Goal: Transaction & Acquisition: Download file/media

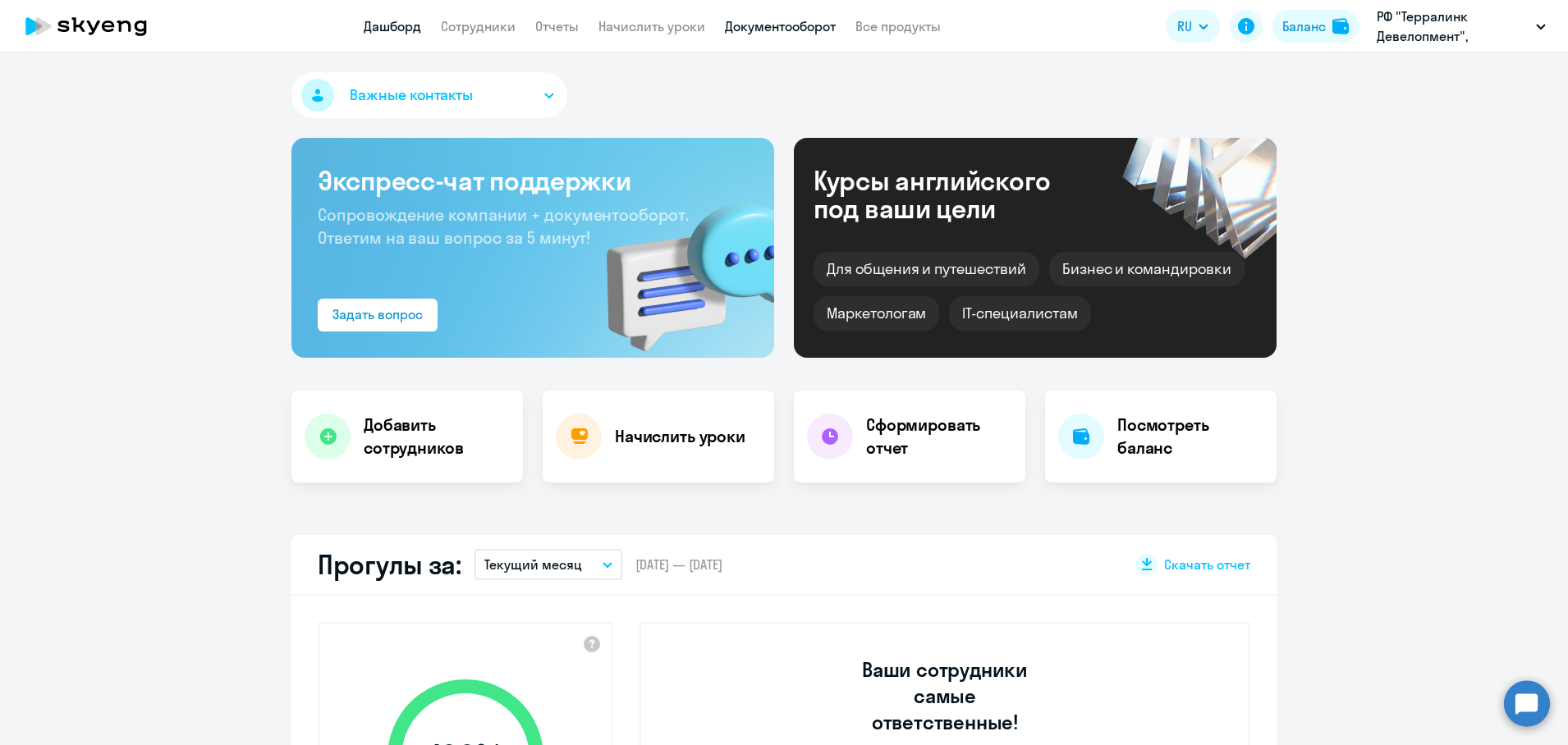
click at [762, 27] on link "Документооборот" at bounding box center [780, 26] width 111 height 16
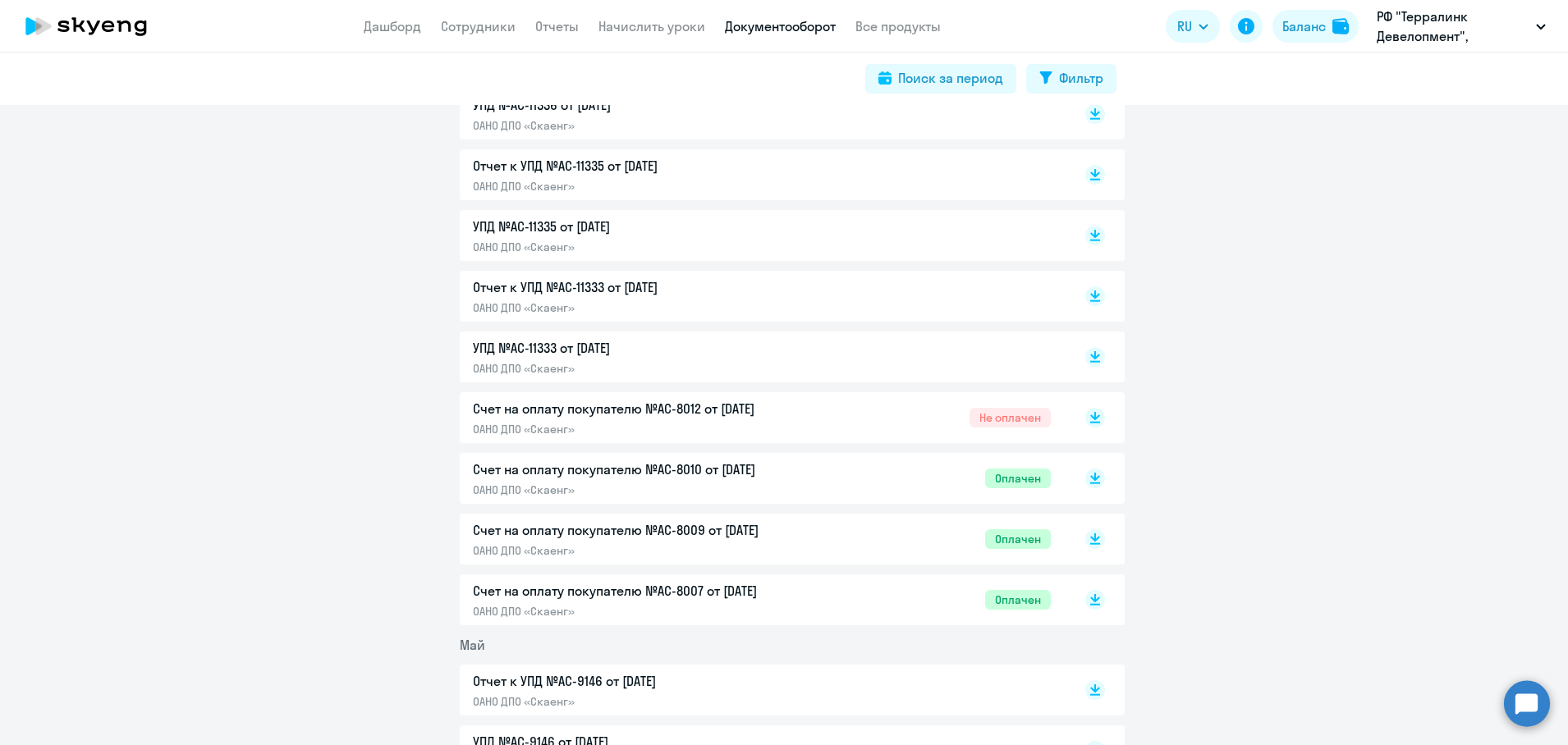
scroll to position [8306, 0]
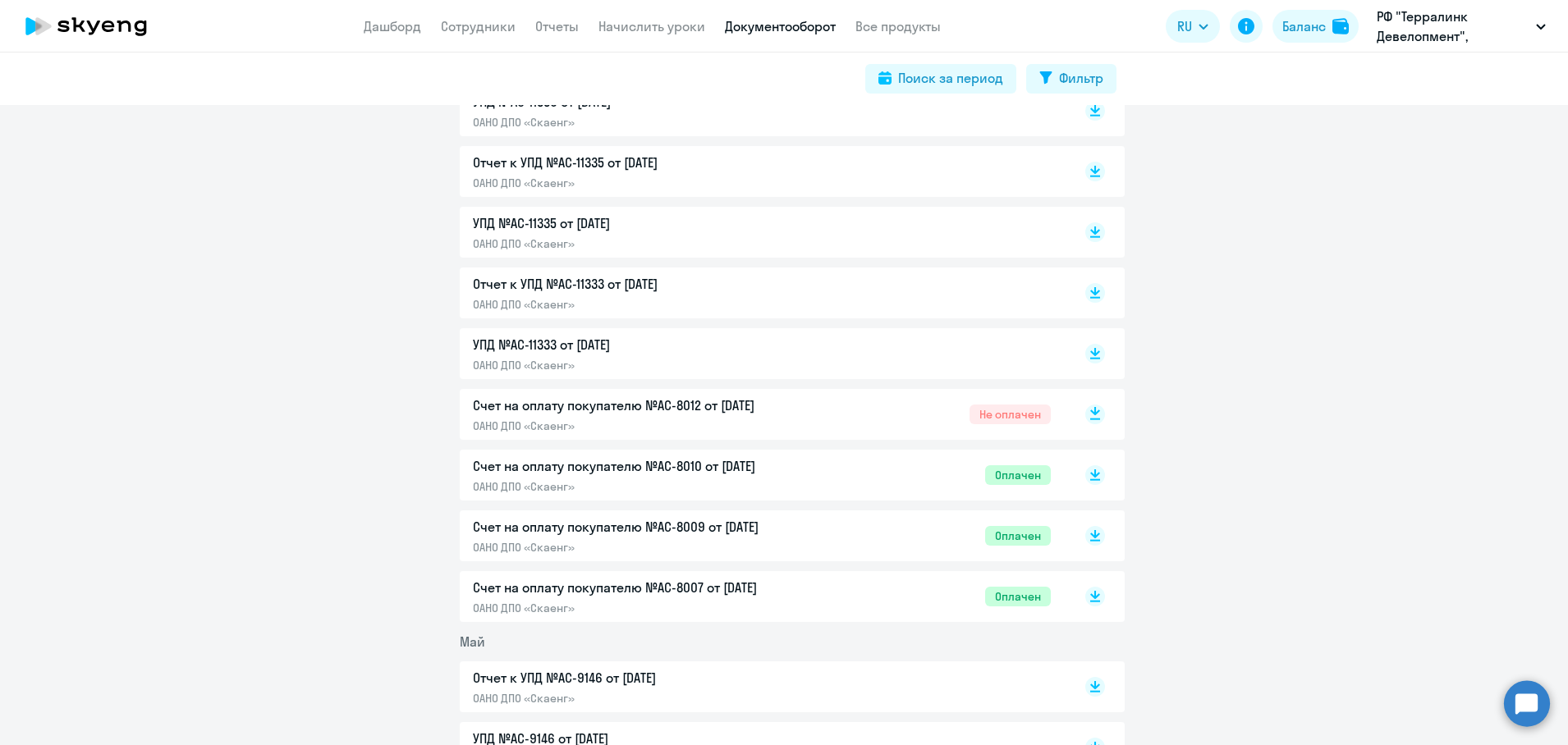
click at [1085, 420] on rect at bounding box center [1095, 414] width 20 height 20
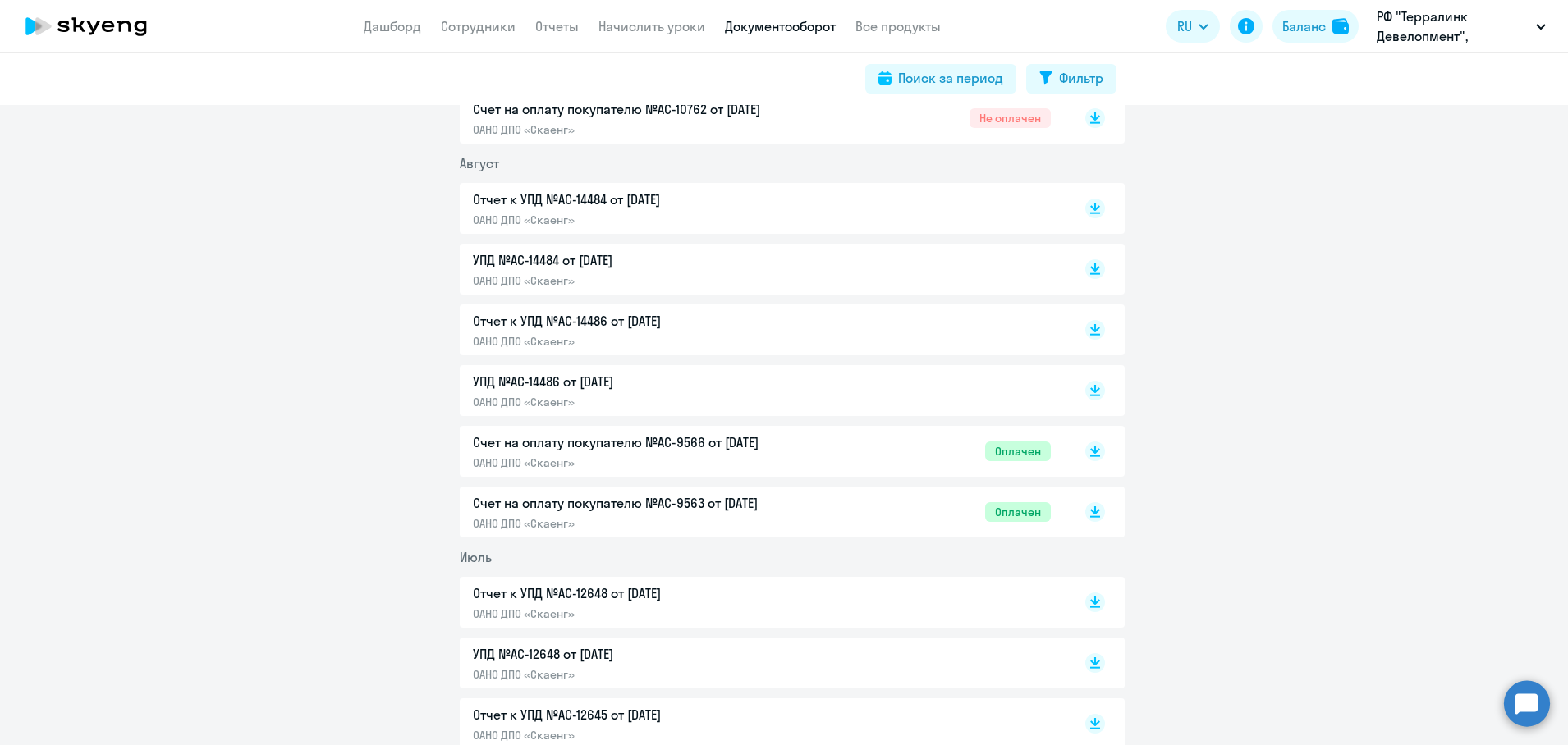
scroll to position [0, 0]
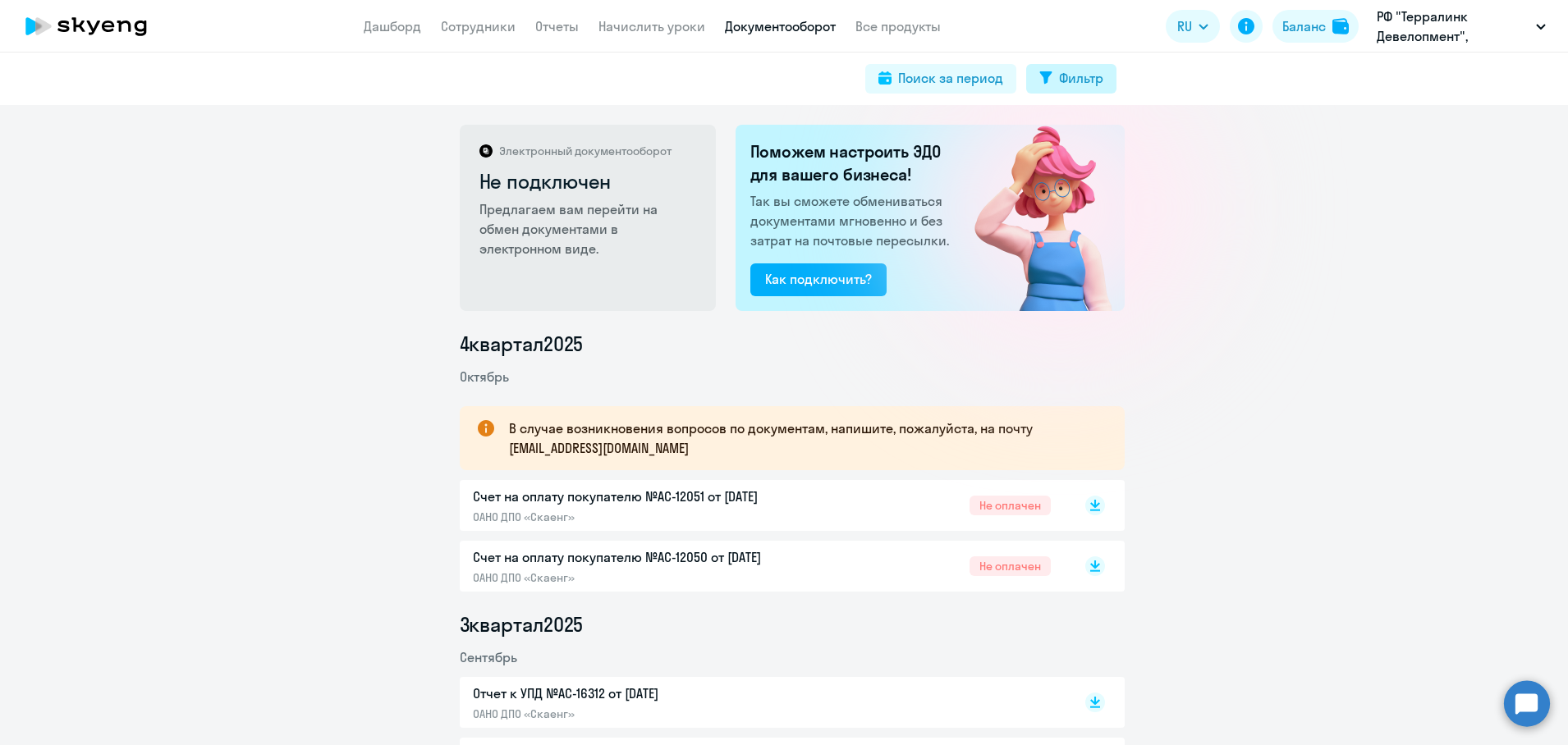
click at [1088, 75] on div "Фильтр" at bounding box center [1081, 78] width 44 height 20
select select "all"
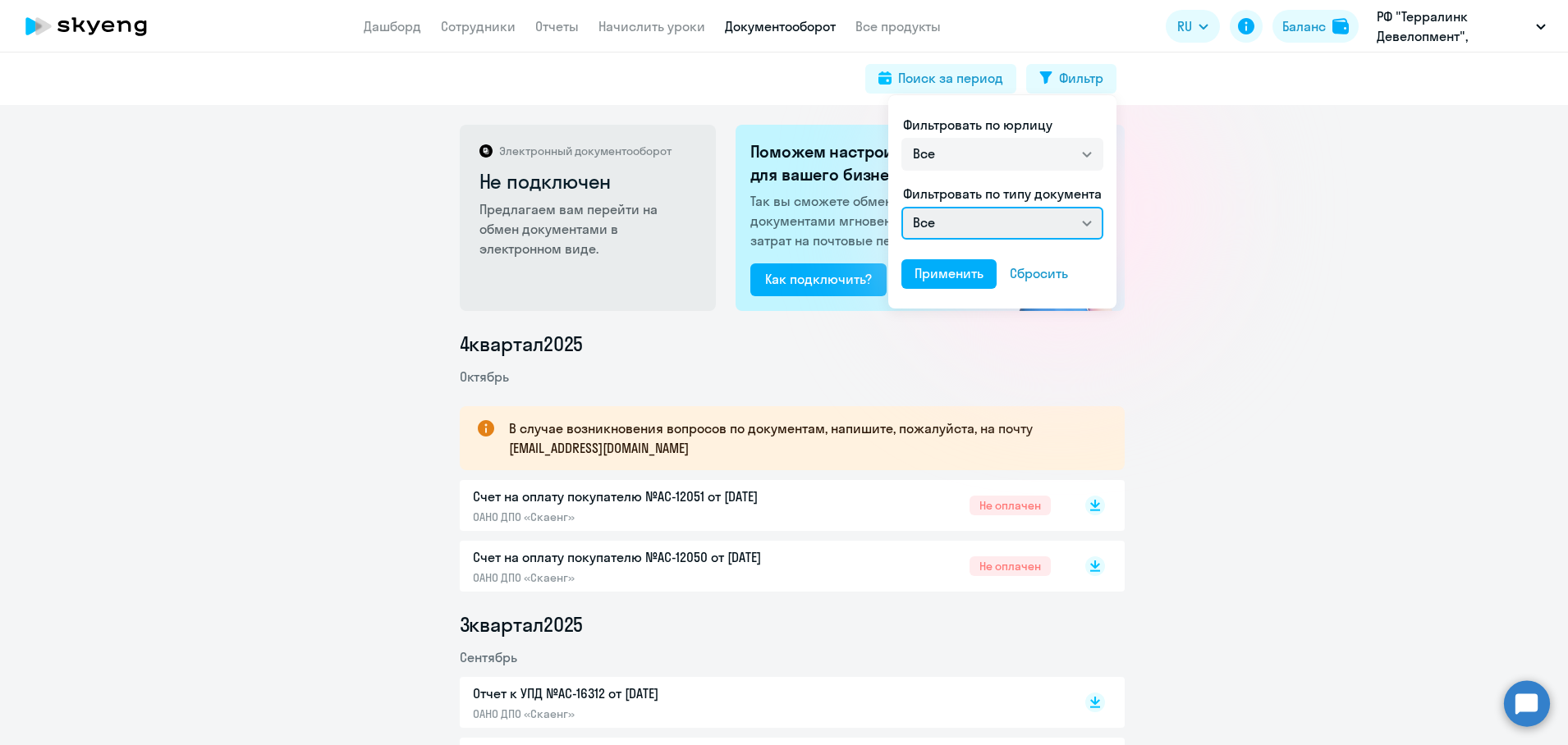
click at [1060, 226] on select "Все Счет на оплату покупателю Отчет к УПД УПД Акт сверки взаиморасчетов" at bounding box center [1002, 223] width 202 height 33
click at [1062, 226] on select "Все Счет на оплату покупателю Отчет к УПД УПД Акт сверки взаиморасчетов" at bounding box center [1002, 223] width 202 height 33
click at [1226, 183] on div at bounding box center [784, 372] width 1568 height 745
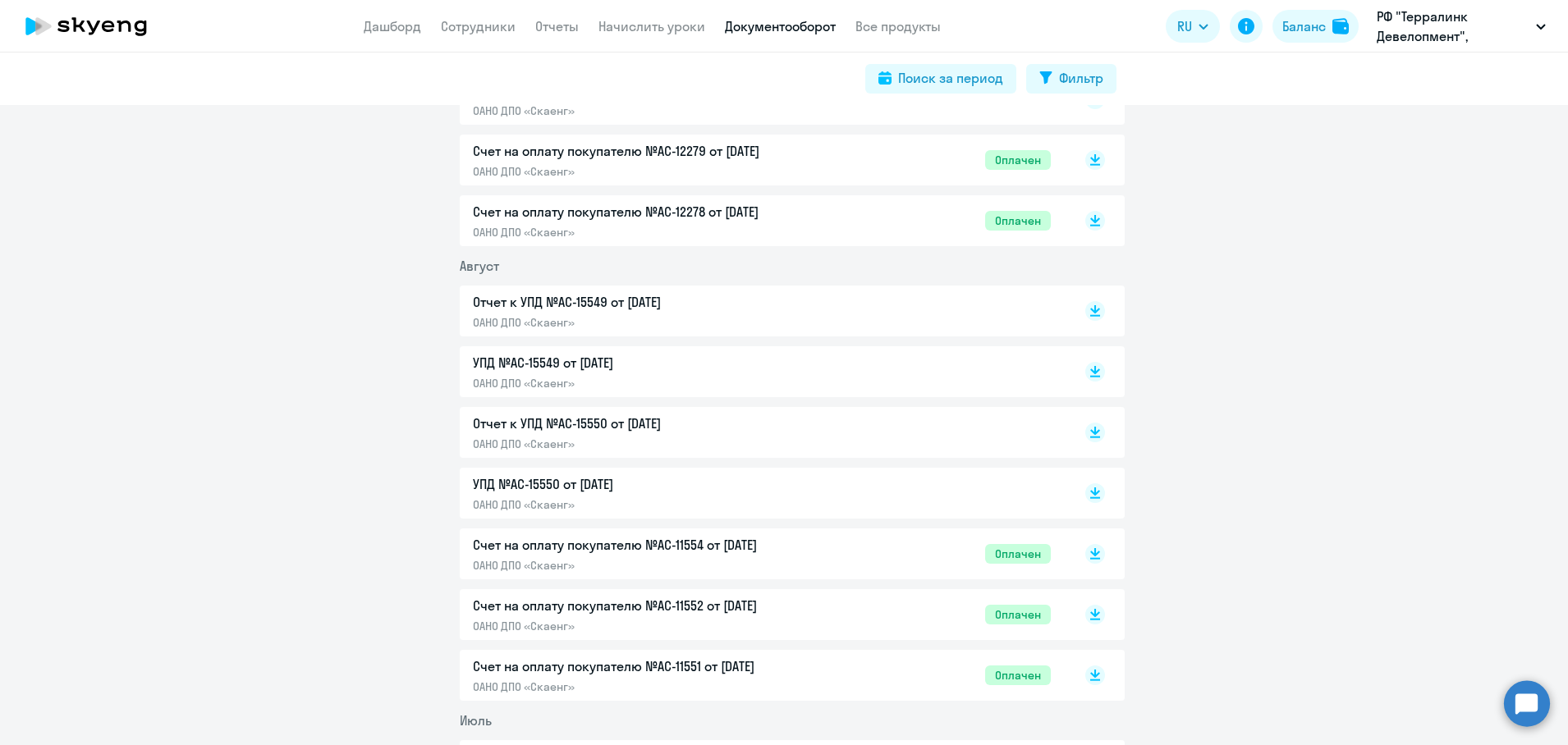
scroll to position [7383, 0]
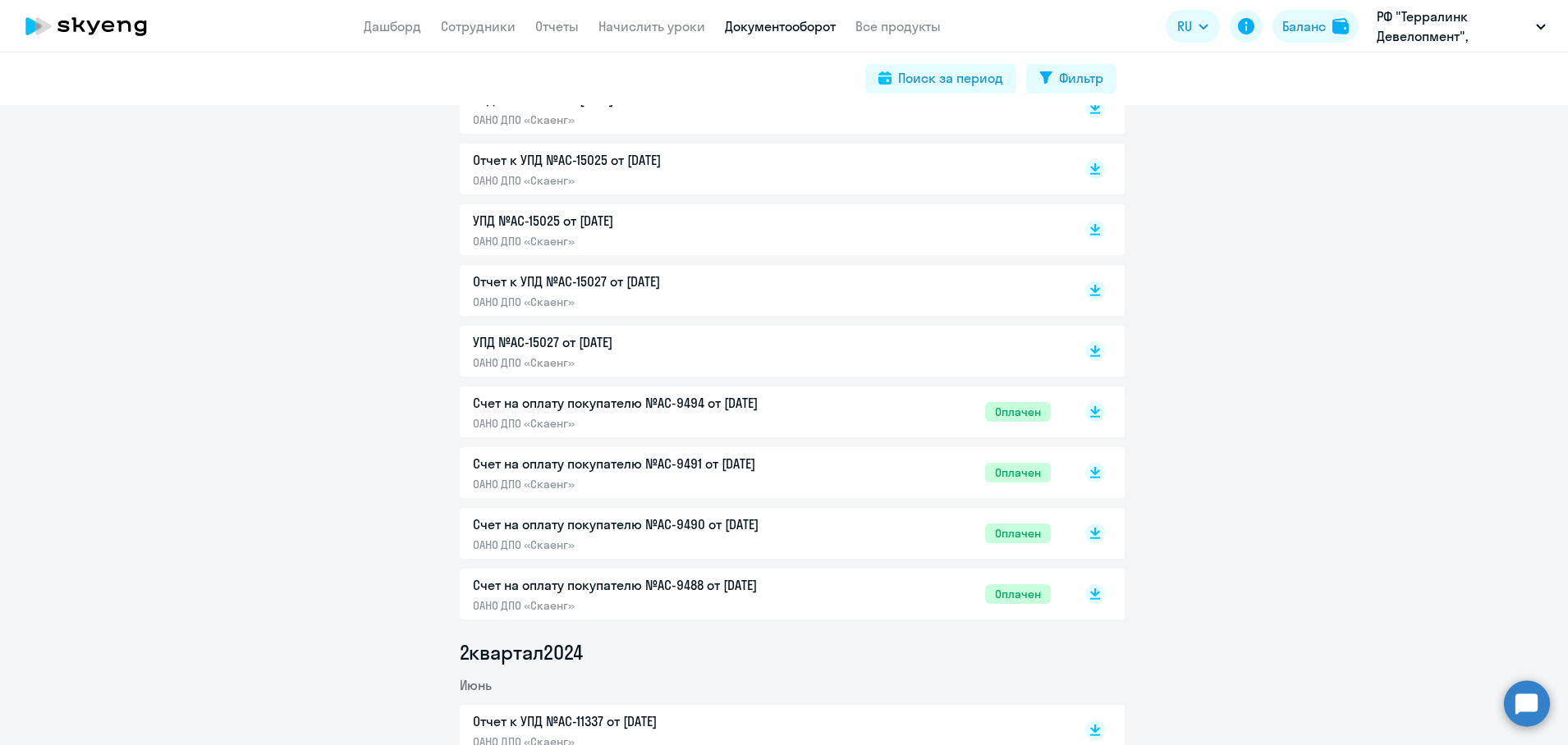
click at [1090, 79] on div "Фильтр" at bounding box center [1081, 78] width 44 height 20
select select "all"
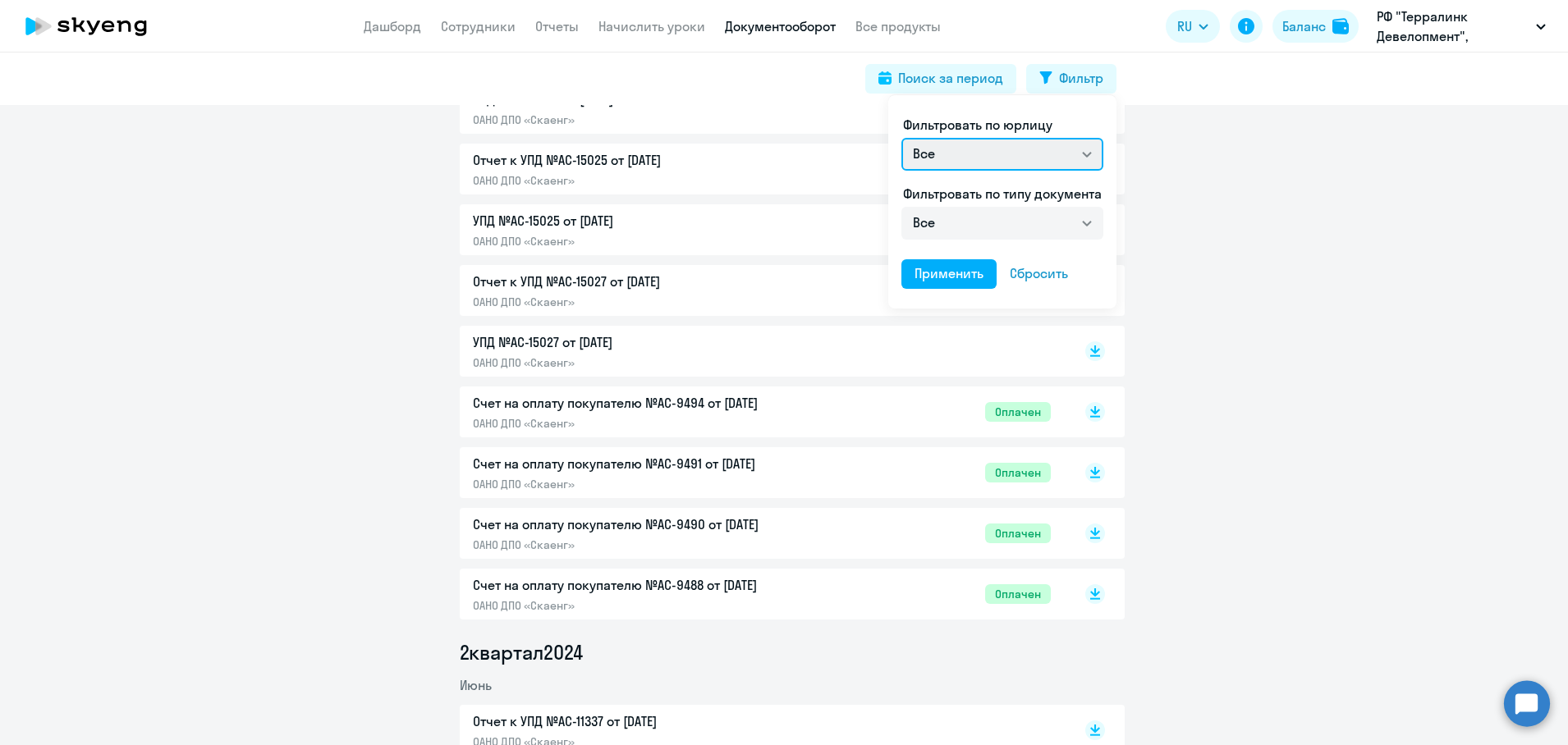
click at [1045, 141] on select "Все ОАНО ДПО «Скаенг»" at bounding box center [1002, 154] width 202 height 33
click at [1204, 255] on div at bounding box center [784, 372] width 1568 height 745
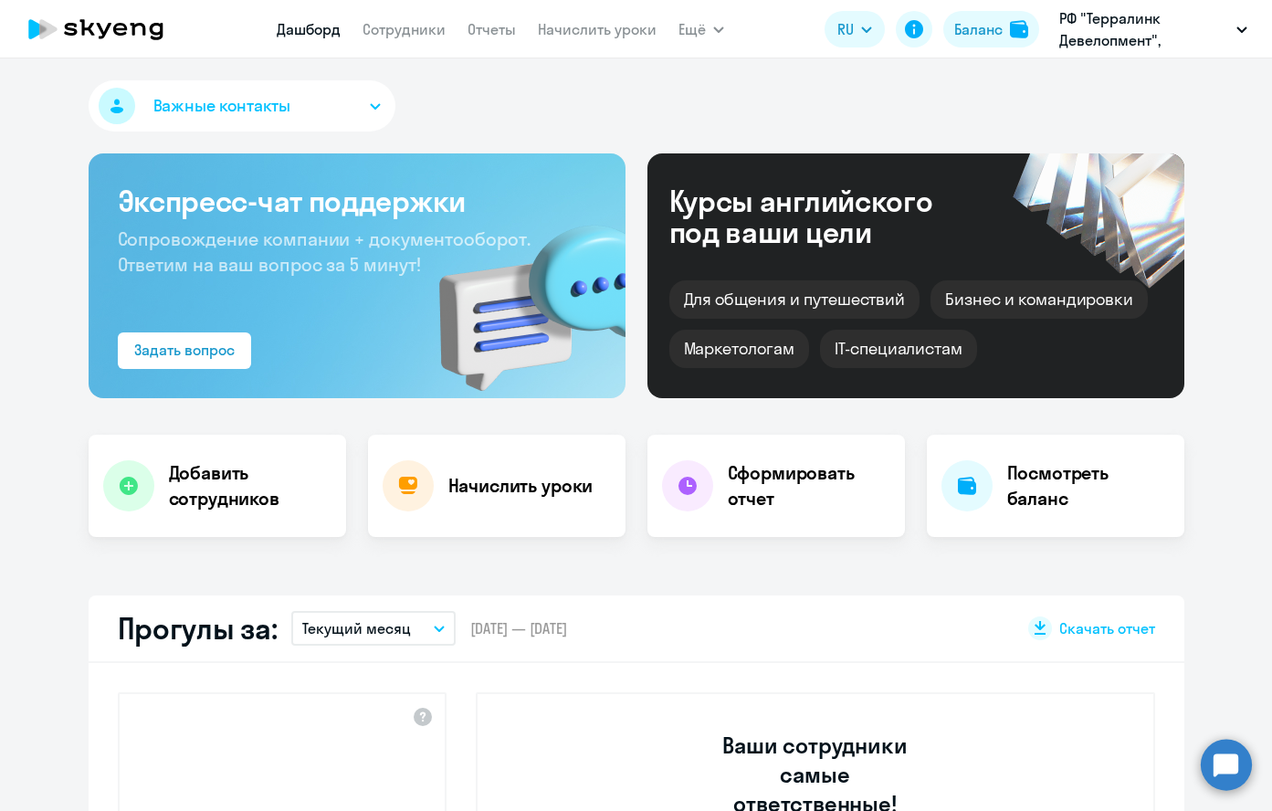
select select "30"
